Goal: Information Seeking & Learning: Check status

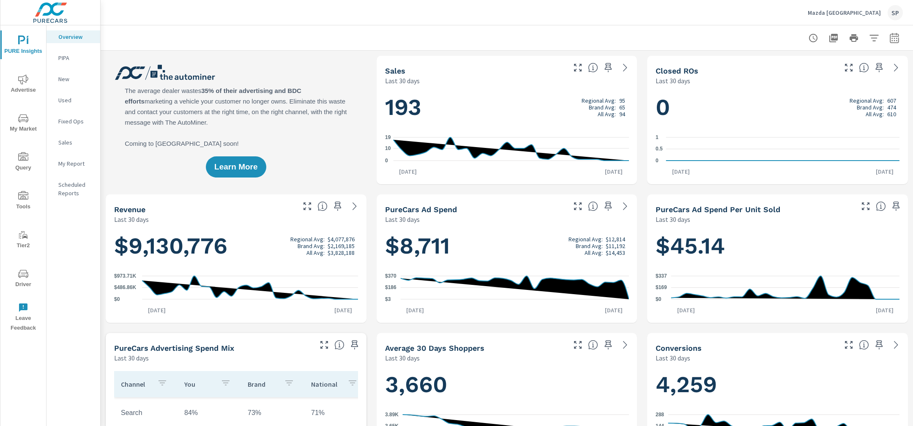
click at [76, 164] on p "My Report" at bounding box center [75, 163] width 35 height 8
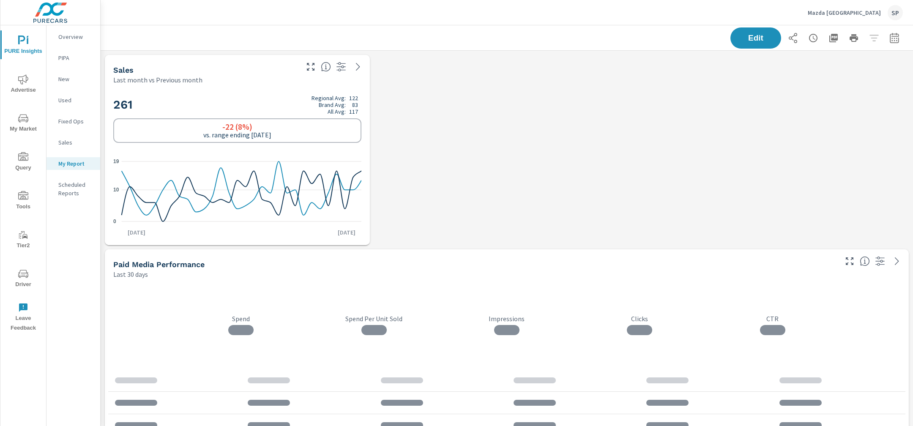
scroll to position [3892, 812]
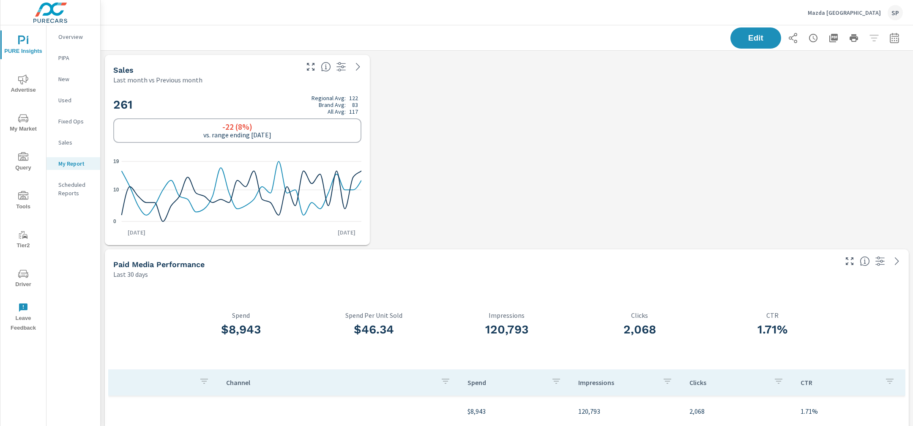
click at [833, 39] on icon "button" at bounding box center [833, 38] width 8 height 8
click at [797, 14] on div "Mazda San Francisco SP" at bounding box center [507, 12] width 792 height 25
click at [133, 39] on div "Edit" at bounding box center [507, 37] width 792 height 25
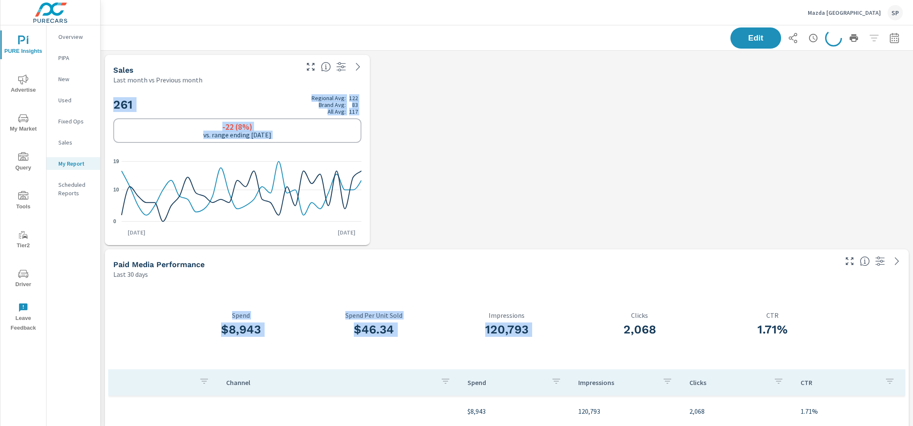
drag, startPoint x: 133, startPoint y: 39, endPoint x: 496, endPoint y: 286, distance: 440.0
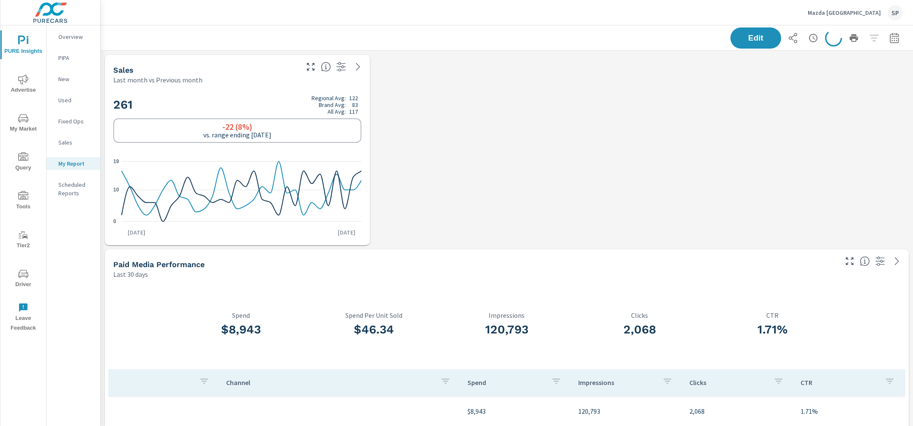
click at [111, 67] on div "Sales Last month vs Previous month" at bounding box center [203, 70] width 196 height 30
drag, startPoint x: 111, startPoint y: 67, endPoint x: 246, endPoint y: 74, distance: 135.4
click at [246, 74] on div "Sales Last month vs Previous month" at bounding box center [203, 70] width 196 height 30
drag, startPoint x: 112, startPoint y: 65, endPoint x: 248, endPoint y: 87, distance: 137.9
click at [248, 87] on div "Sales Last month vs Previous month 261 Regional Avg: 122 Brand Avg: 83 All Avg:…" at bounding box center [237, 150] width 265 height 190
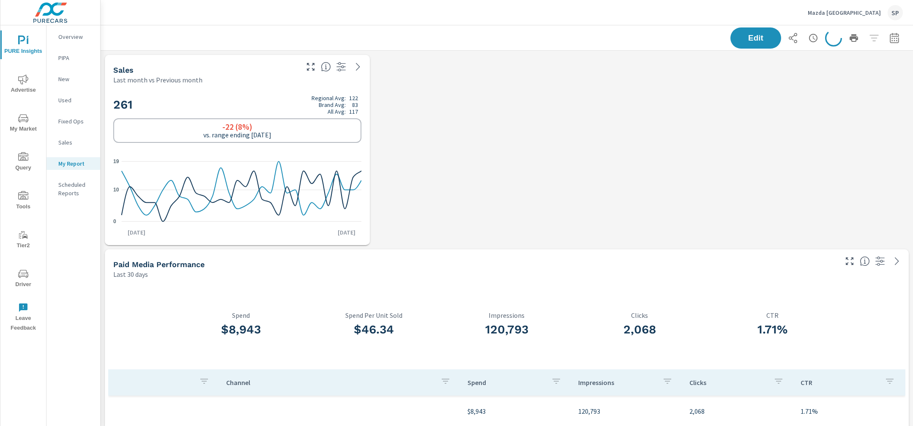
drag, startPoint x: 144, startPoint y: 12, endPoint x: 869, endPoint y: 191, distance: 747.2
click at [876, 211] on div "Mazda San Francisco SP PURE Insights Report Mazda San Francisco Report date ran…" at bounding box center [507, 213] width 812 height 426
click at [811, 18] on div "Mazda San Francisco SP" at bounding box center [507, 12] width 792 height 25
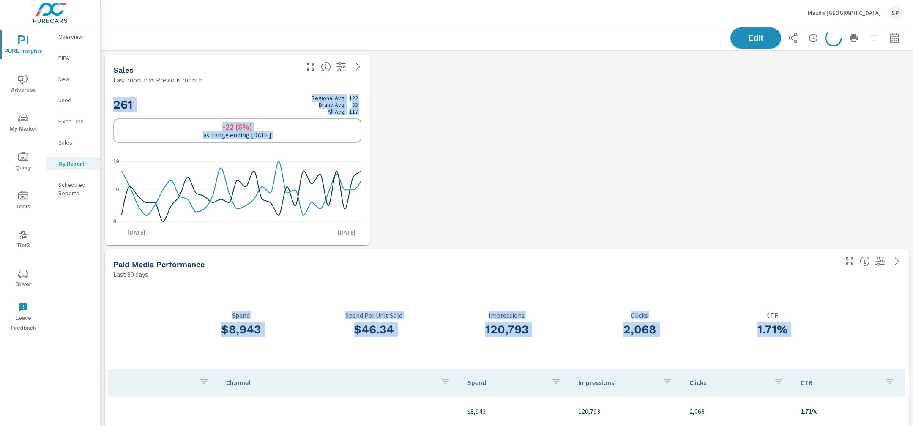
drag, startPoint x: 817, startPoint y: 11, endPoint x: 856, endPoint y: 310, distance: 301.2
click at [856, 310] on div "Mazda San Francisco SP PURE Insights Report Mazda San Francisco Report date ran…" at bounding box center [507, 213] width 812 height 426
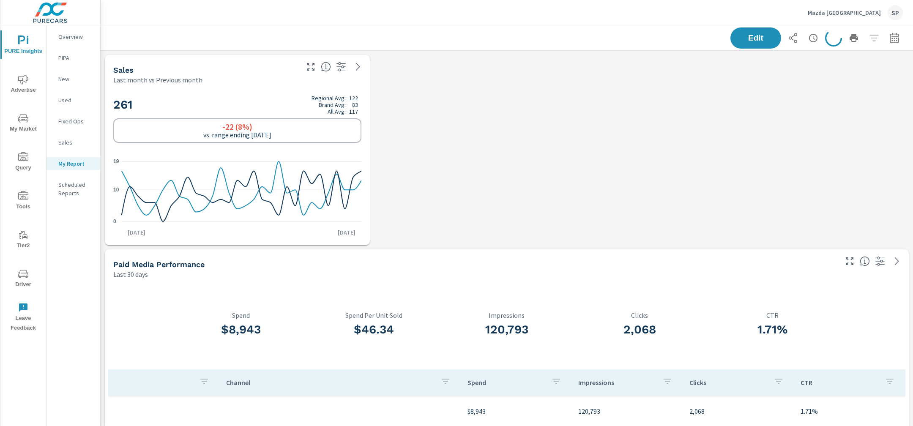
click at [645, 6] on div "Mazda San Francisco SP" at bounding box center [507, 12] width 792 height 25
drag, startPoint x: 114, startPoint y: 67, endPoint x: 241, endPoint y: 115, distance: 136.2
click at [241, 115] on div "Sales Last month vs Previous month 261 Regional Avg: 122 Brand Avg: 83 All Avg:…" at bounding box center [237, 150] width 265 height 190
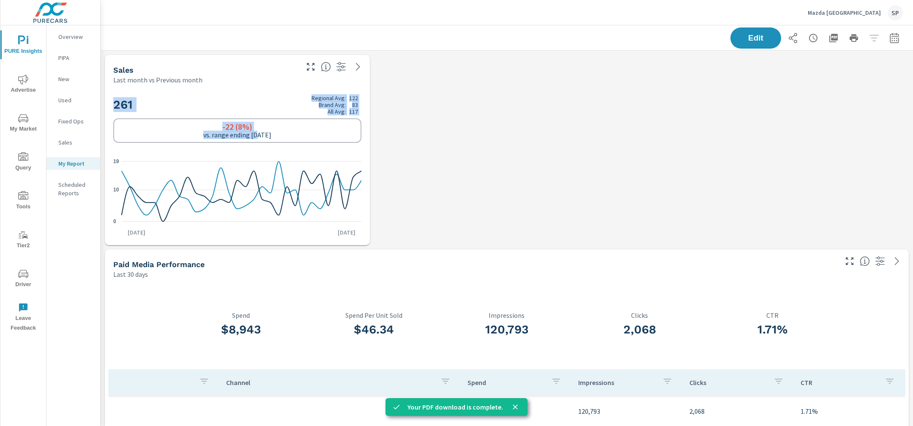
drag, startPoint x: 110, startPoint y: 16, endPoint x: 260, endPoint y: 138, distance: 193.5
click at [260, 138] on div "Mazda San Francisco SP PURE Insights Report Mazda San Francisco Report date ran…" at bounding box center [507, 213] width 812 height 426
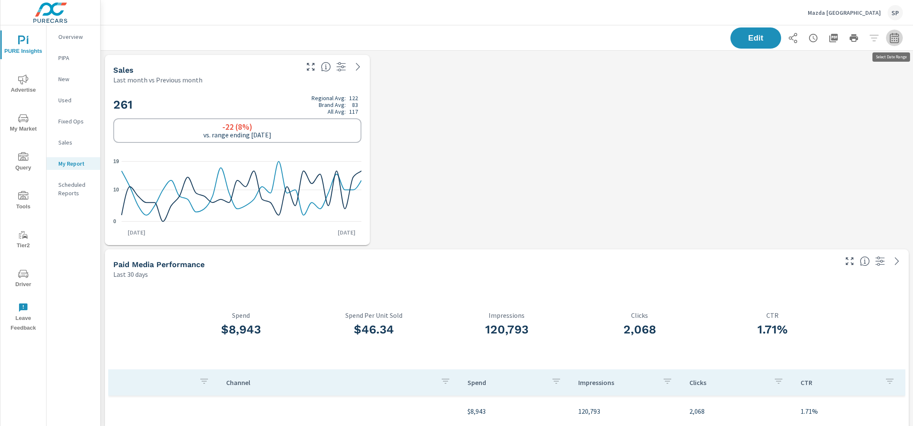
click at [895, 38] on icon "button" at bounding box center [894, 38] width 10 height 10
select select "Last 30 days"
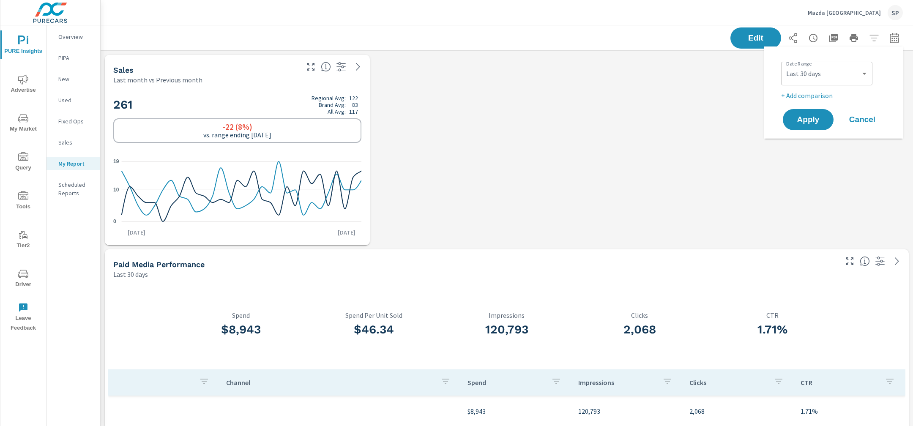
click at [823, 93] on p "+ Add comparison" at bounding box center [835, 95] width 108 height 10
select select "Previous period"
click at [806, 147] on span "Apply" at bounding box center [807, 143] width 35 height 8
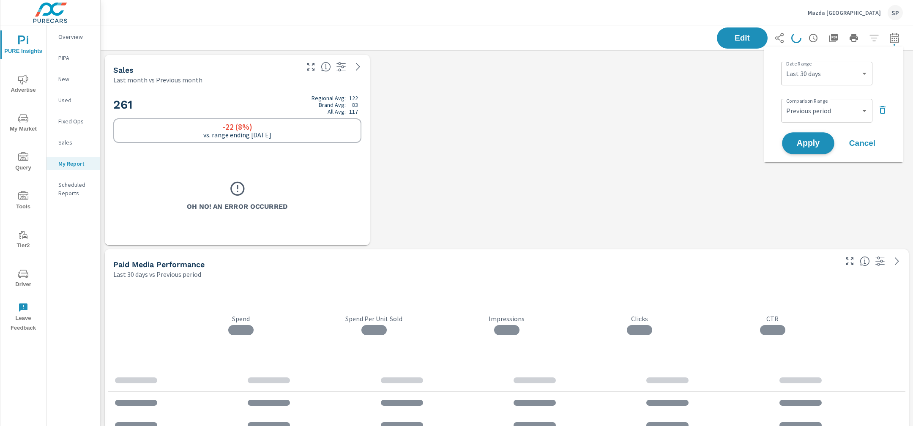
scroll to position [3892, 812]
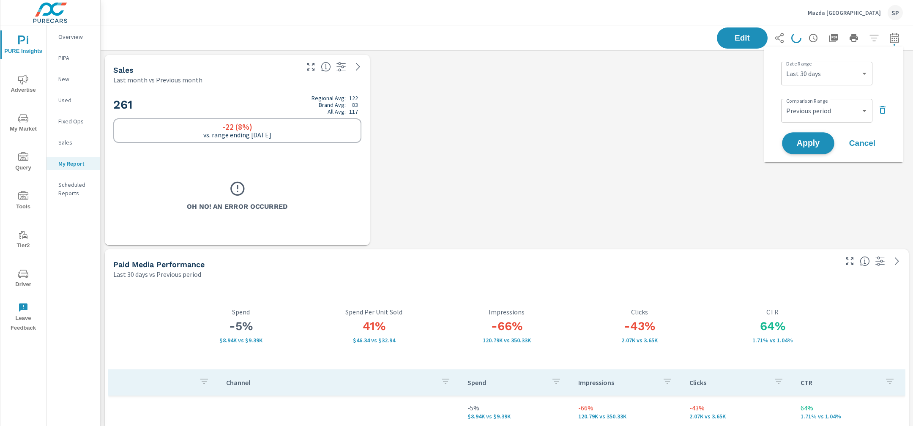
click at [806, 142] on span "Apply" at bounding box center [807, 143] width 35 height 8
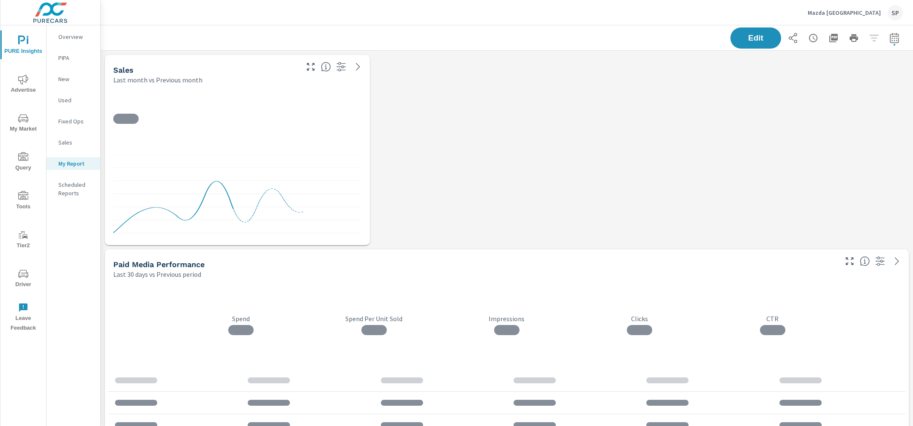
scroll to position [3892, 812]
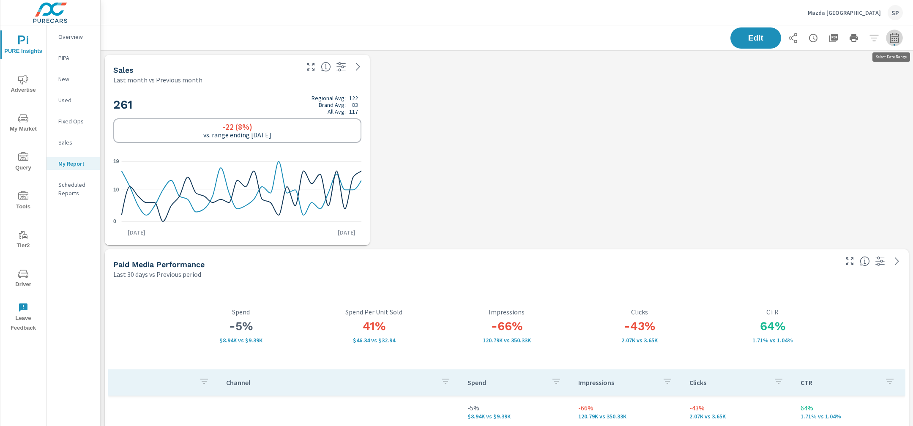
click at [892, 36] on icon "button" at bounding box center [894, 38] width 10 height 10
select select "Last 30 days"
select select "Previous period"
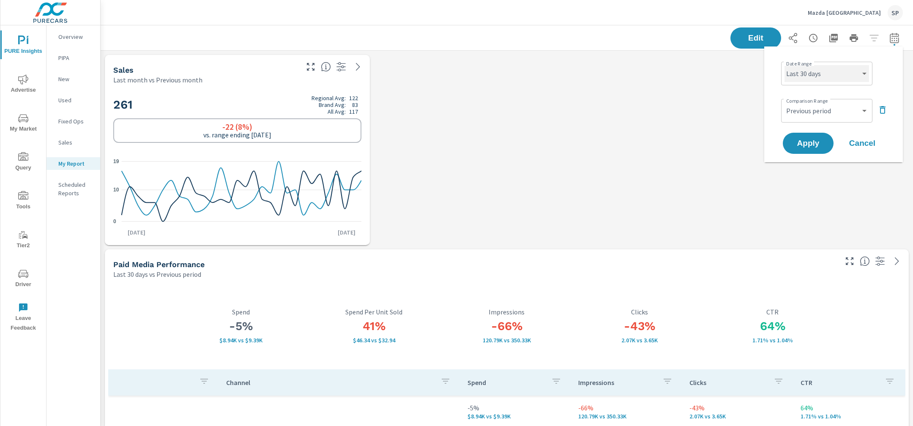
click at [829, 69] on select "Custom [DATE] Last week Last 7 days Last 14 days Last 30 days Last 45 days Last…" at bounding box center [826, 73] width 85 height 17
click at [784, 65] on select "Custom [DATE] Last week Last 7 days Last 14 days Last 30 days Last 45 days Last…" at bounding box center [826, 73] width 85 height 17
click at [809, 134] on button "Apply" at bounding box center [808, 143] width 52 height 22
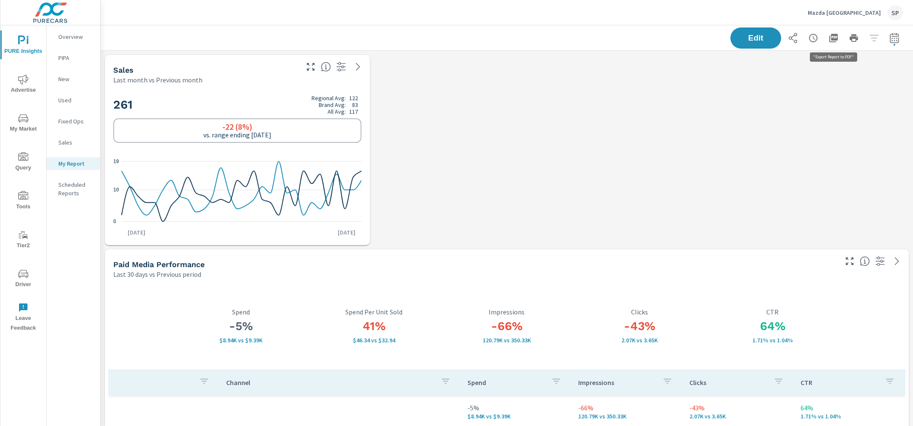
click at [833, 38] on icon "button" at bounding box center [833, 38] width 8 height 8
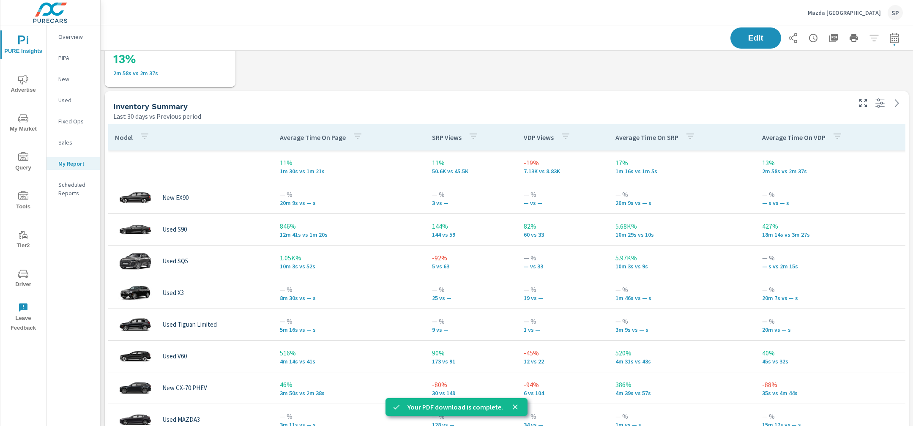
scroll to position [2108, 0]
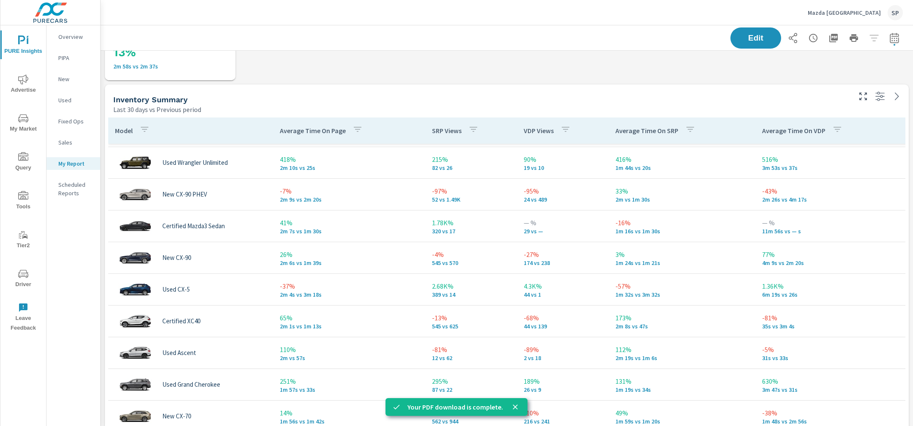
scroll to position [457, 0]
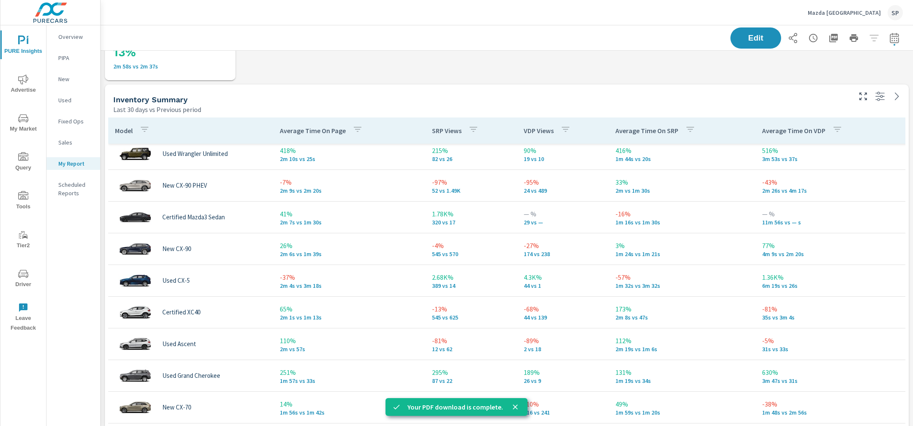
scroll to position [86, 0]
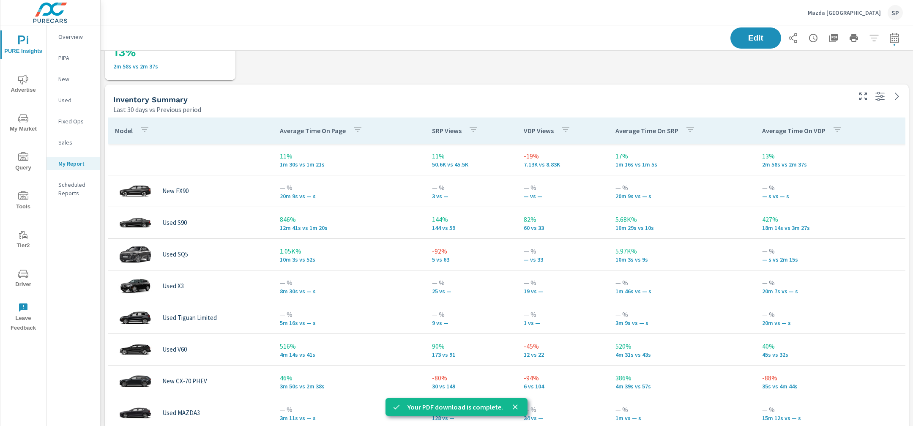
click at [534, 128] on p "VDP Views" at bounding box center [538, 130] width 30 height 8
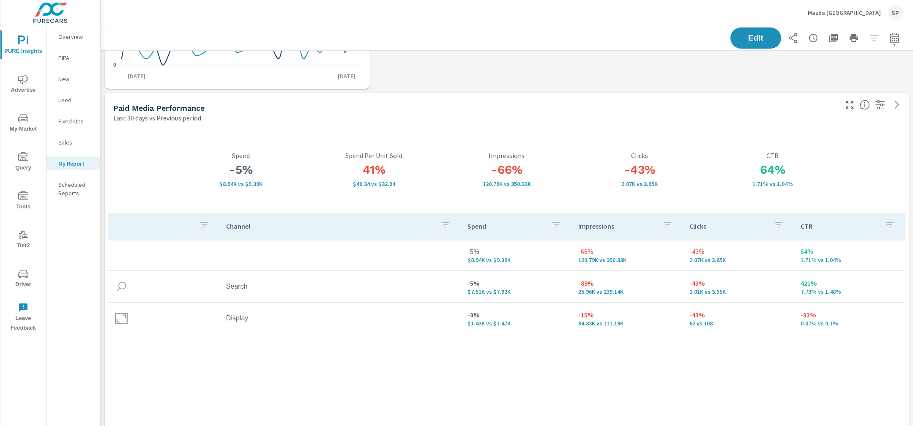
scroll to position [155, 0]
